Goal: Go to known website: Access a specific website the user already knows

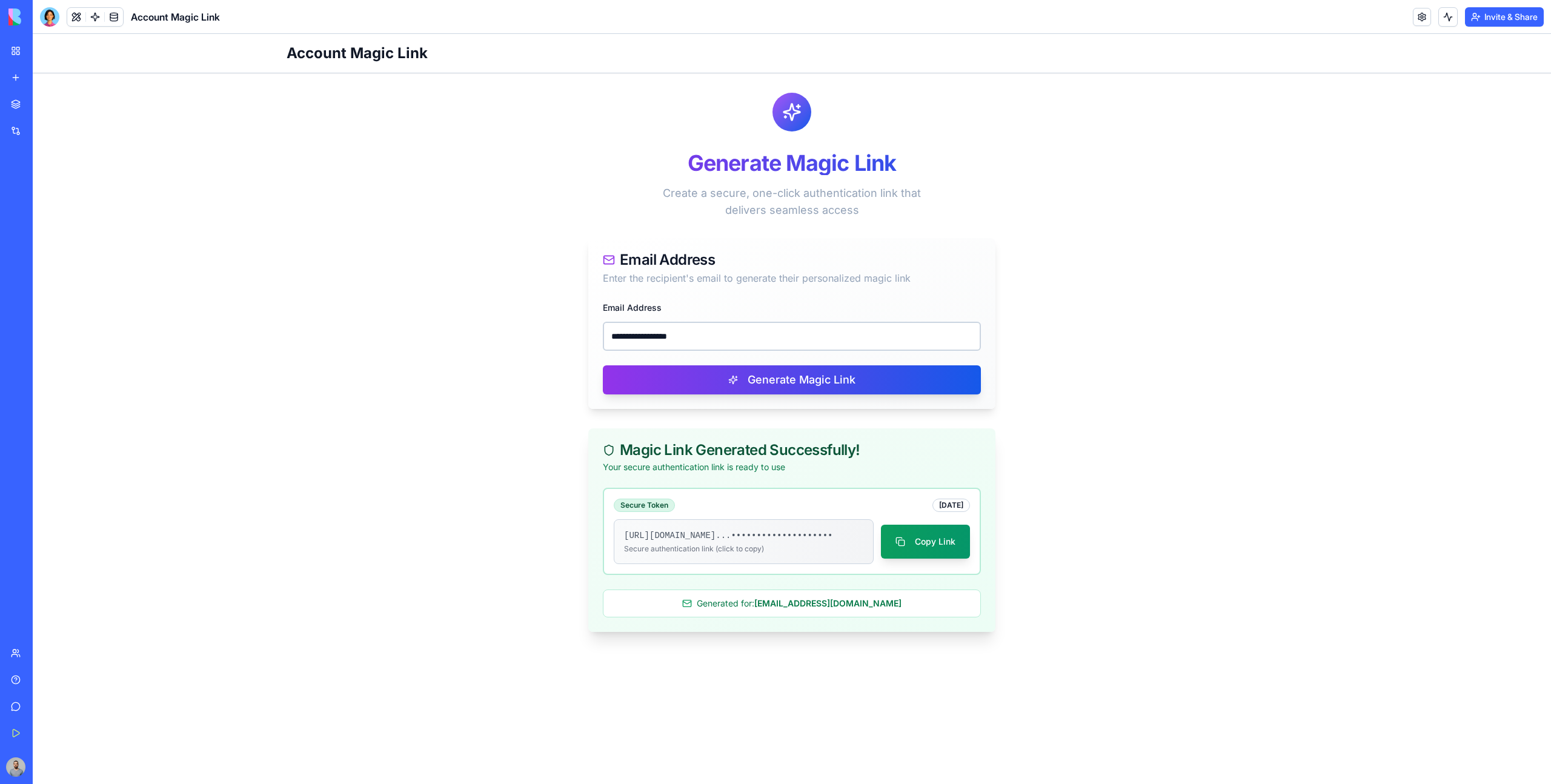
click at [16, 57] on link "My Workspace" at bounding box center [28, 51] width 48 height 24
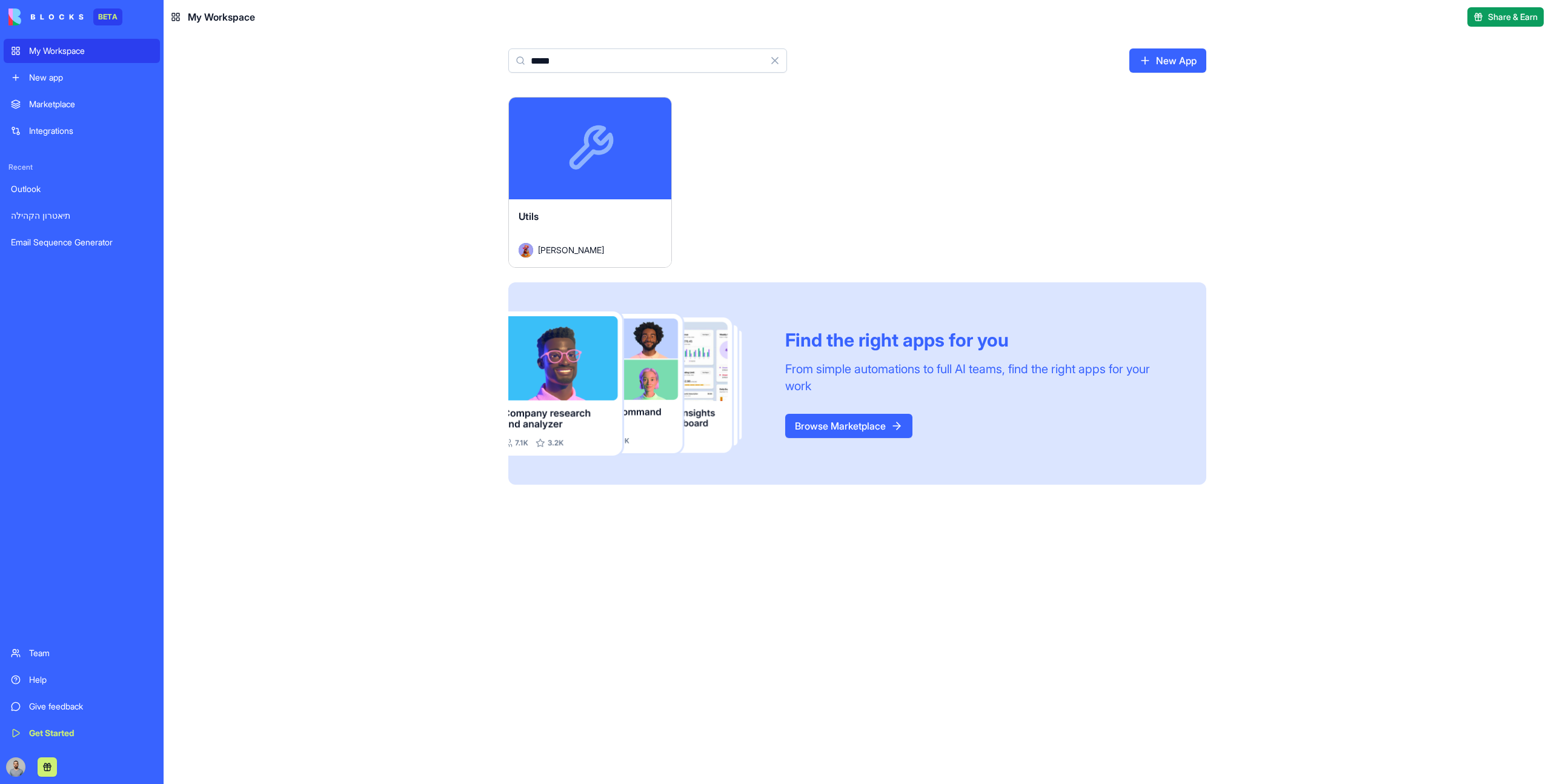
type input "*****"
click at [613, 170] on div "Launch" at bounding box center [590, 148] width 162 height 102
